Goal: Transaction & Acquisition: Purchase product/service

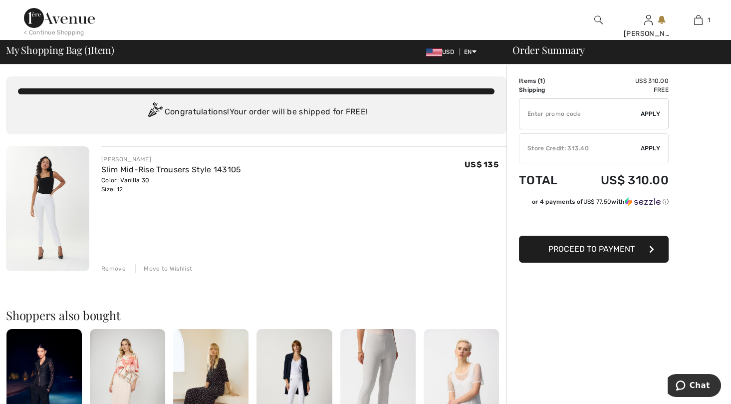
click at [589, 146] on div "Store Credit: 313.40" at bounding box center [580, 148] width 121 height 9
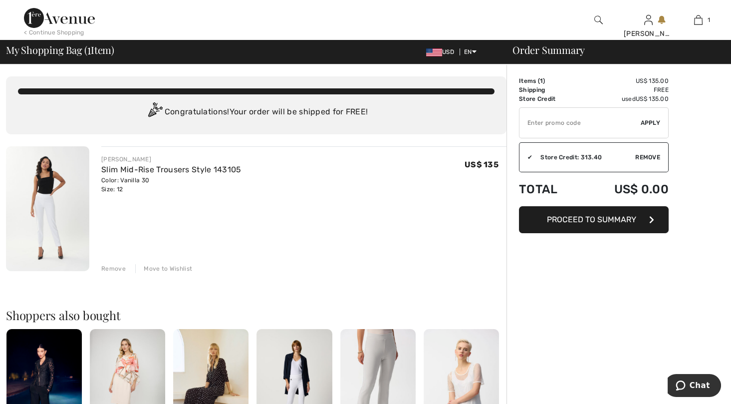
click at [582, 222] on span "Proceed to Summary" at bounding box center [591, 219] width 89 height 9
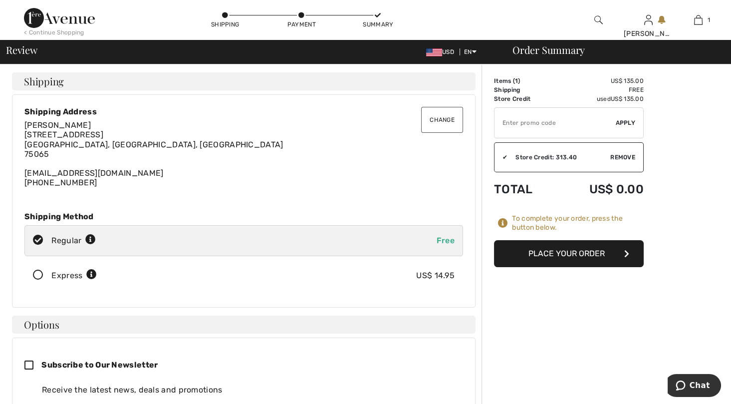
click at [560, 251] on button "Place Your Order" at bounding box center [569, 253] width 150 height 27
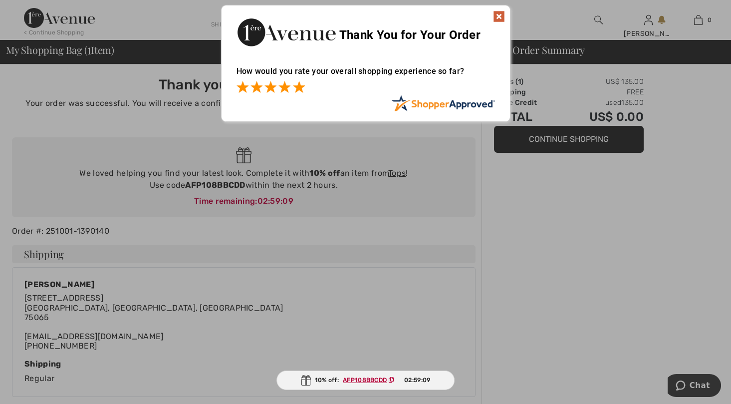
click at [295, 87] on span at bounding box center [299, 87] width 12 height 12
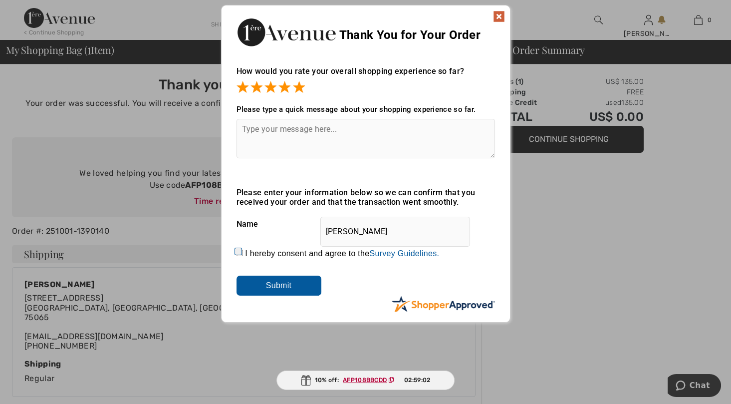
click at [500, 15] on img at bounding box center [499, 16] width 12 height 12
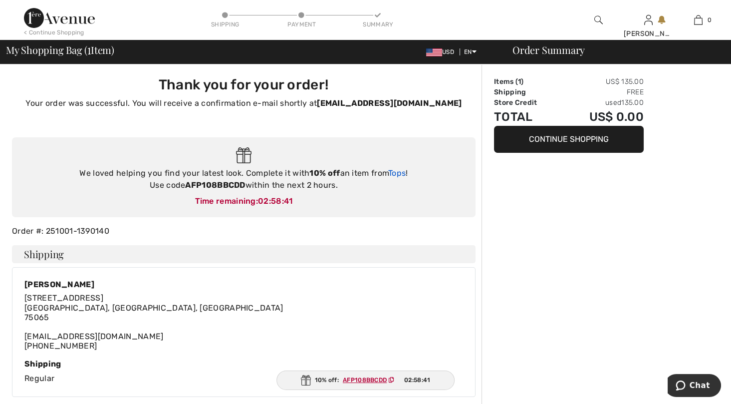
click at [400, 173] on link "Tops" at bounding box center [396, 172] width 17 height 9
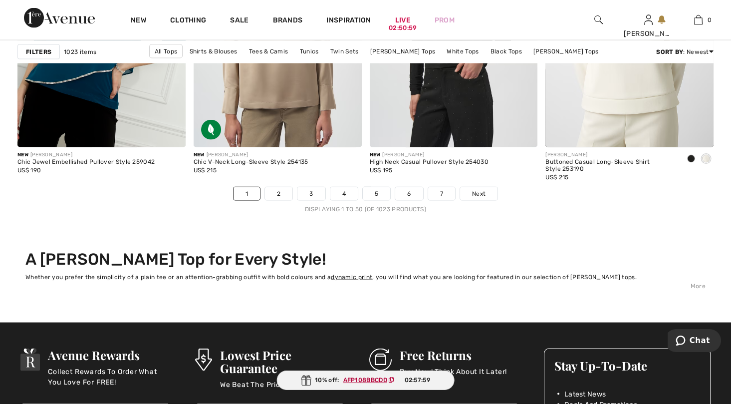
scroll to position [4641, 0]
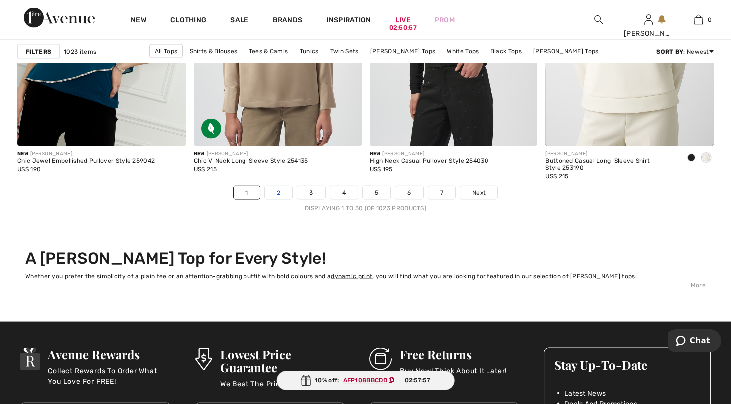
click at [282, 192] on link "2" at bounding box center [278, 192] width 27 height 13
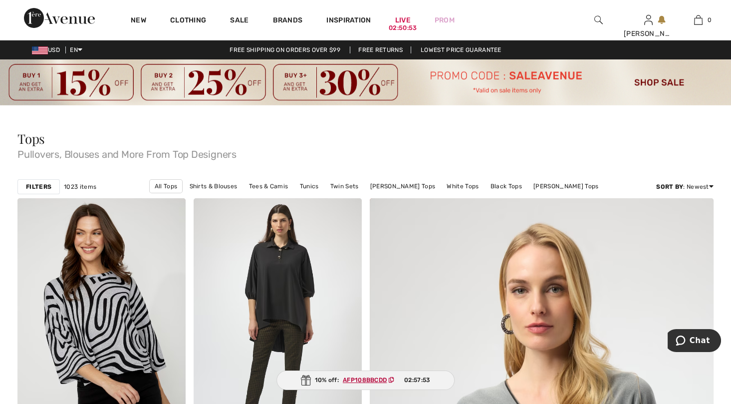
click at [44, 187] on strong "Filters" at bounding box center [38, 186] width 25 height 9
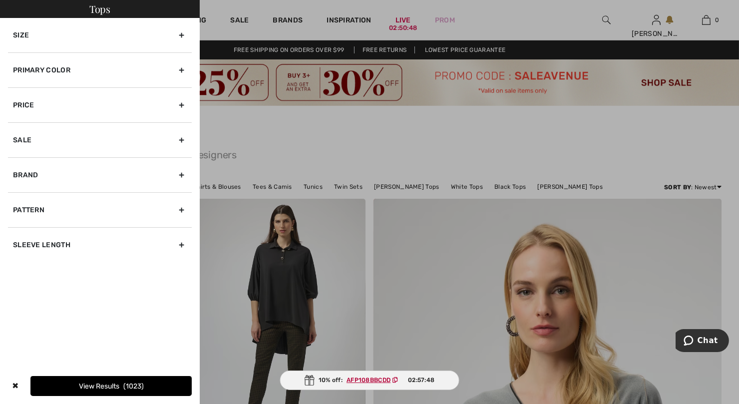
click at [68, 172] on div "Brand" at bounding box center [100, 174] width 184 height 35
click at [16, 194] on input"] "[PERSON_NAME]" at bounding box center [16, 196] width 7 height 7
checkbox input"] "true"
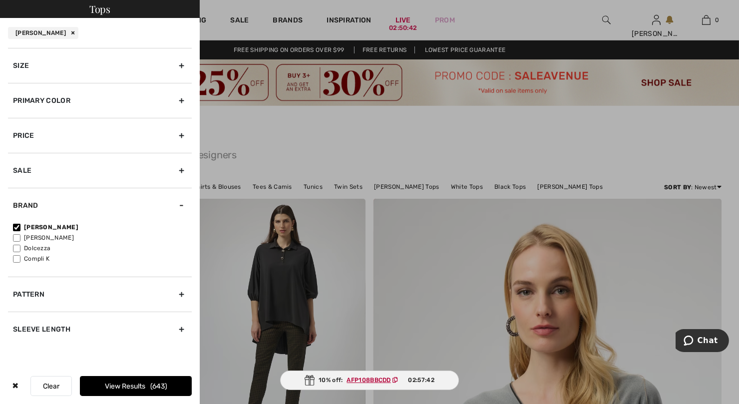
click at [126, 385] on button "View Results 643" at bounding box center [136, 386] width 112 height 20
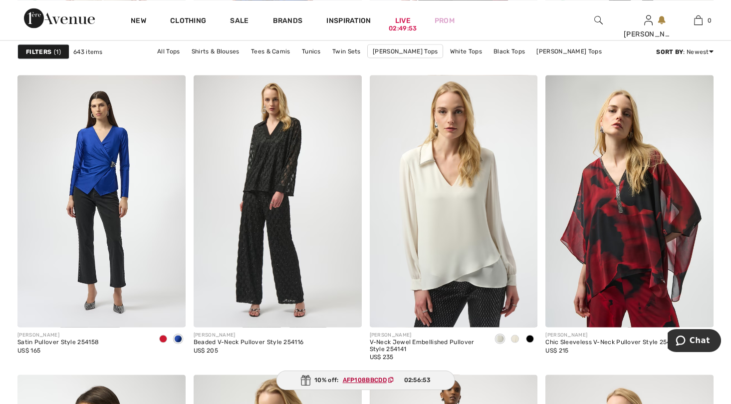
scroll to position [4192, 0]
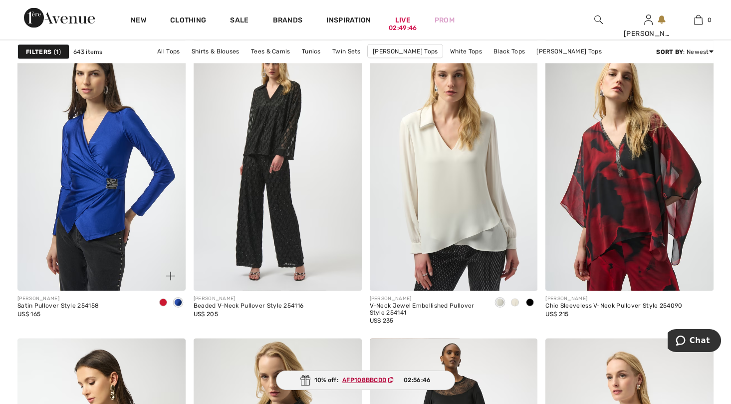
click at [105, 191] on img at bounding box center [101, 165] width 168 height 252
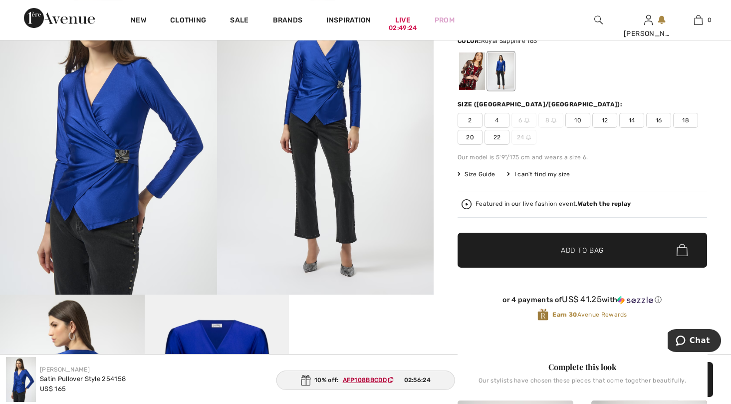
scroll to position [100, 0]
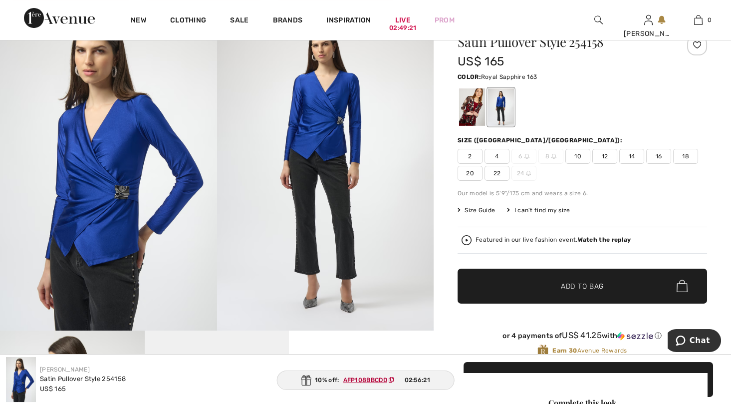
click at [316, 122] on img at bounding box center [325, 167] width 217 height 325
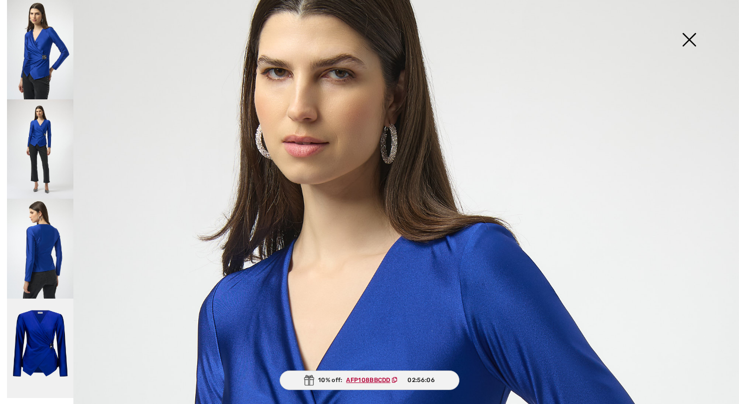
scroll to position [150, 0]
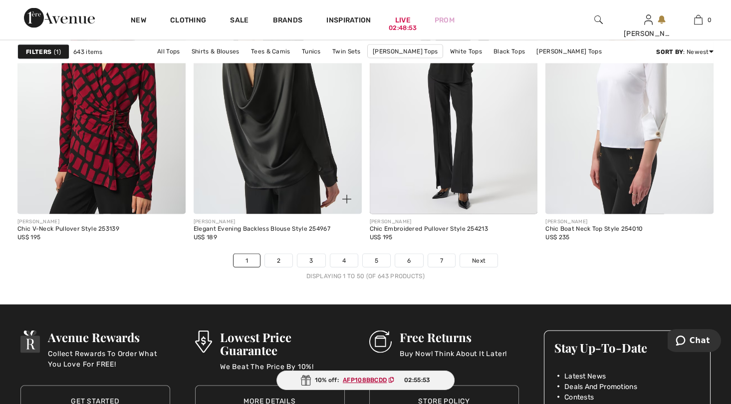
scroll to position [4592, 0]
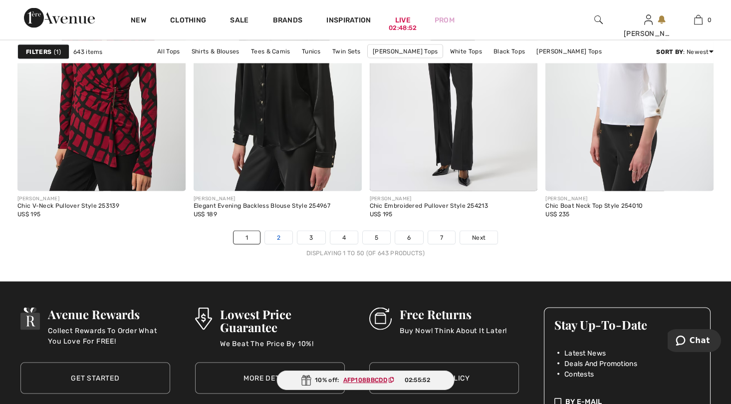
click at [279, 231] on link "2" at bounding box center [278, 237] width 27 height 13
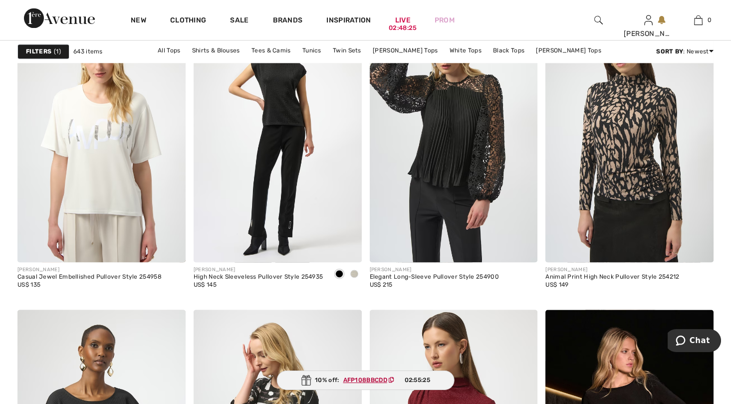
scroll to position [3194, 0]
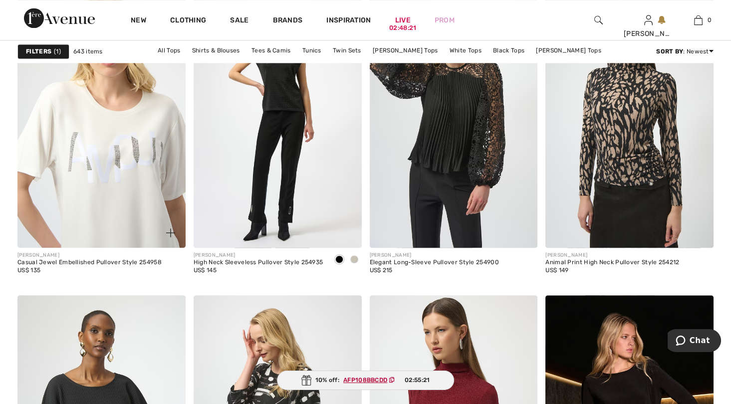
click at [110, 162] on img at bounding box center [101, 121] width 168 height 252
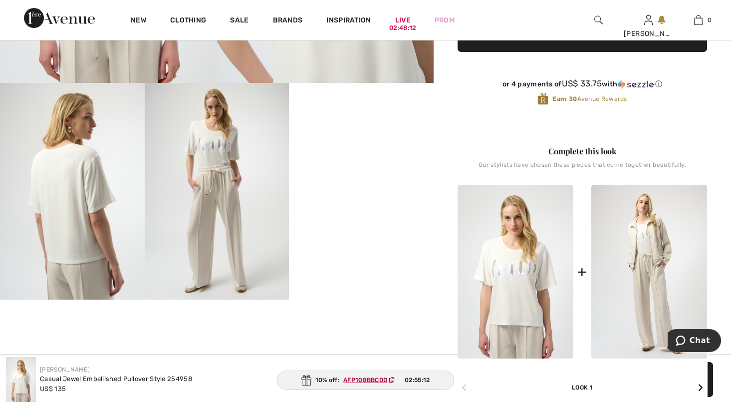
scroll to position [349, 0]
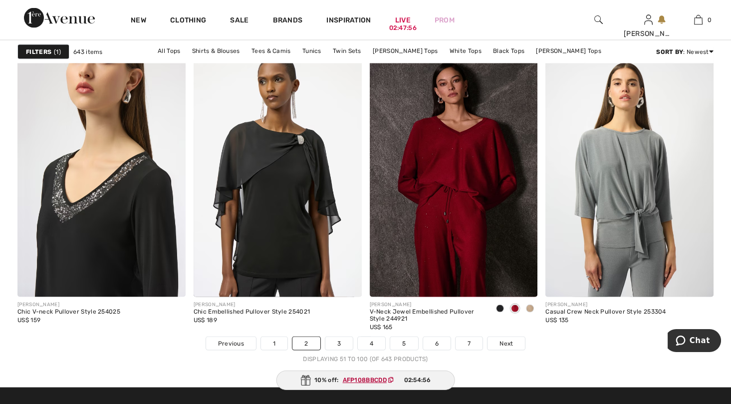
scroll to position [4492, 0]
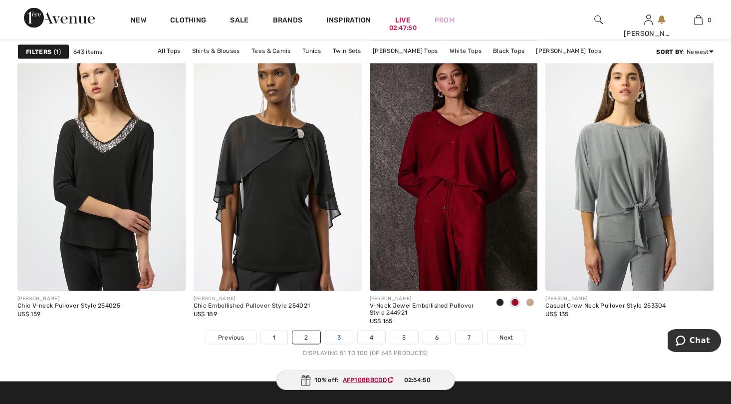
click at [334, 333] on link "3" at bounding box center [338, 337] width 27 height 13
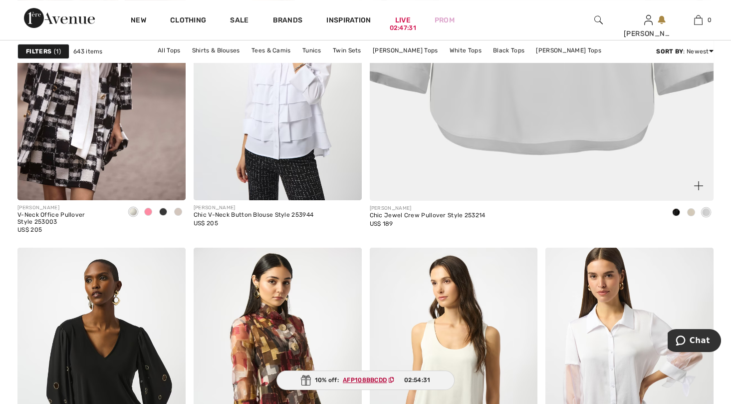
scroll to position [599, 0]
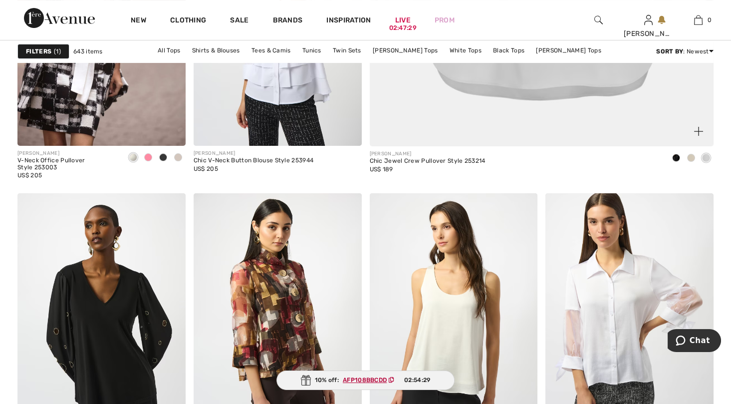
click at [693, 155] on span at bounding box center [691, 158] width 8 height 8
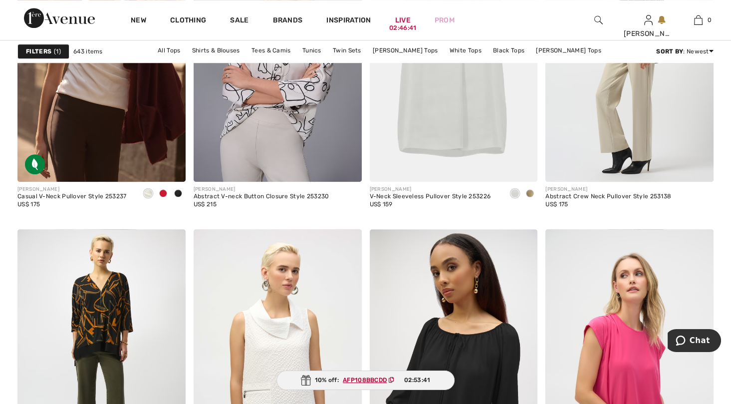
scroll to position [1996, 0]
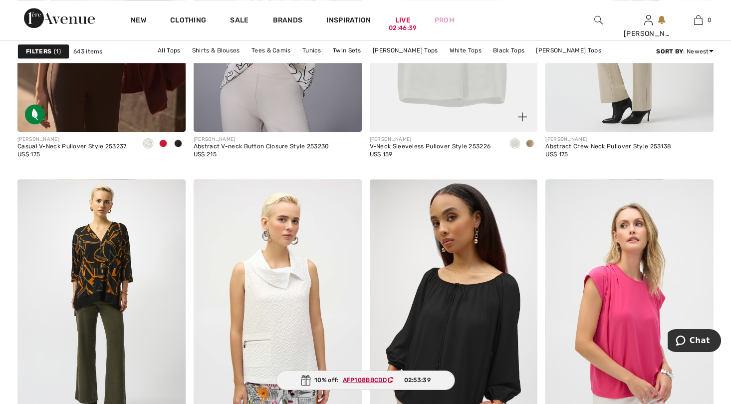
click at [530, 140] on span at bounding box center [530, 143] width 8 height 8
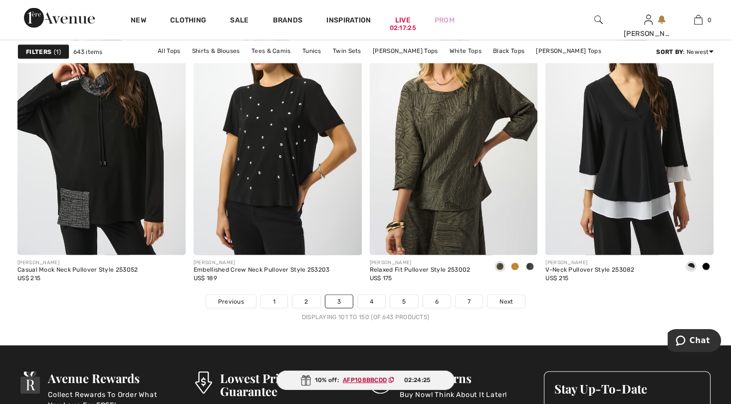
scroll to position [4542, 0]
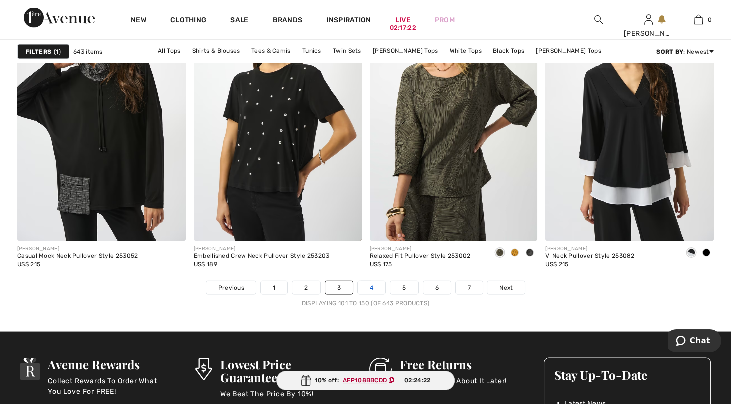
click at [371, 286] on link "4" at bounding box center [371, 287] width 27 height 13
